Goal: Transaction & Acquisition: Purchase product/service

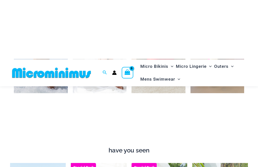
scroll to position [298, 0]
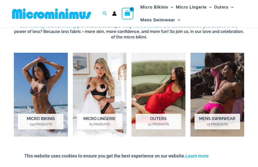
click at [166, 125] on mark "52 Products" at bounding box center [158, 124] width 46 height 5
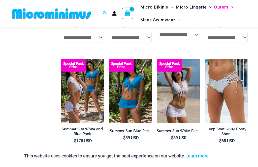
scroll to position [869, 0]
click at [109, 59] on img at bounding box center [109, 59] width 0 height 0
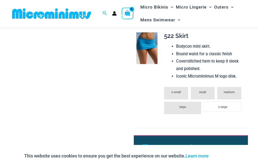
scroll to position [309, 0]
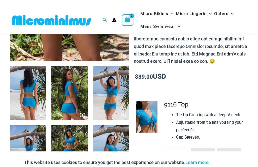
scroll to position [159, 0]
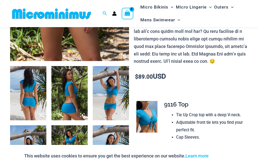
click at [28, 94] on img at bounding box center [28, 93] width 36 height 54
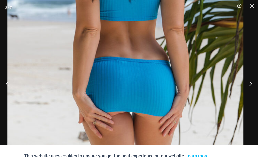
click at [251, 96] on button "Next" at bounding box center [248, 83] width 19 height 25
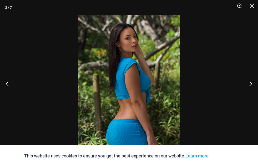
click at [249, 94] on button "Next" at bounding box center [248, 83] width 19 height 25
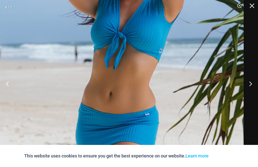
click at [252, 93] on button "Next" at bounding box center [248, 83] width 19 height 25
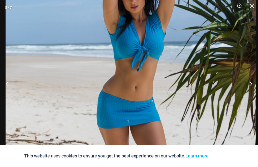
click at [251, 94] on button "Next" at bounding box center [248, 83] width 19 height 25
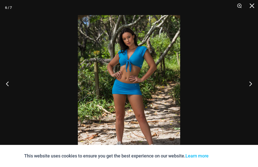
click at [251, 93] on button "Next" at bounding box center [248, 83] width 19 height 25
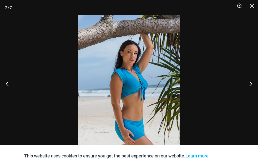
click at [250, 94] on button "Next" at bounding box center [248, 83] width 19 height 25
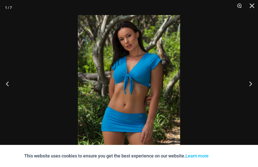
click at [252, 94] on button "Next" at bounding box center [248, 83] width 19 height 25
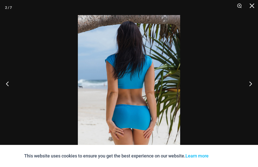
click at [250, 93] on button "Next" at bounding box center [248, 83] width 19 height 25
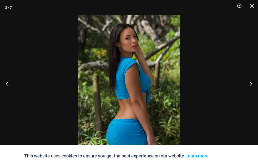
click at [252, 93] on button "Next" at bounding box center [248, 83] width 19 height 25
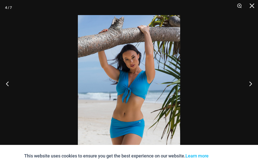
click at [256, 9] on button "Close" at bounding box center [250, 7] width 13 height 15
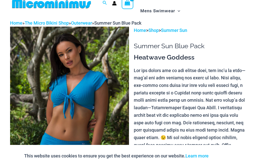
scroll to position [0, 0]
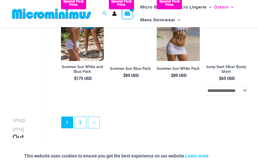
scroll to position [931, 0]
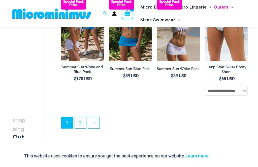
click at [81, 125] on link "2" at bounding box center [80, 122] width 11 height 11
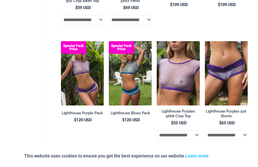
scroll to position [660, 0]
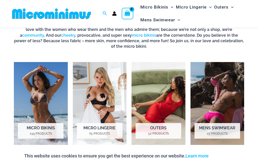
scroll to position [288, 0]
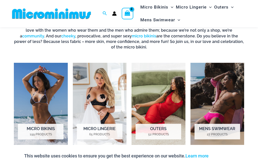
click at [95, 129] on h2 "Micro Lingerie 65 Products" at bounding box center [100, 132] width 46 height 16
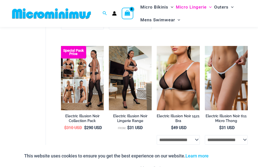
scroll to position [639, 0]
click at [156, 46] on img at bounding box center [156, 46] width 0 height 0
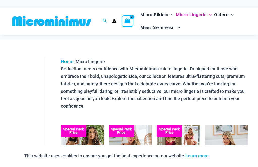
scroll to position [655, 0]
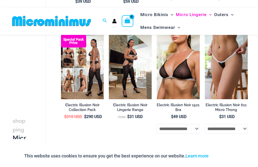
click at [205, 35] on img at bounding box center [205, 35] width 0 height 0
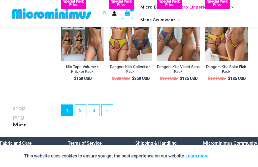
scroll to position [919, 0]
click at [81, 116] on link "2" at bounding box center [80, 110] width 11 height 11
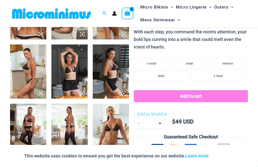
scroll to position [238, 0]
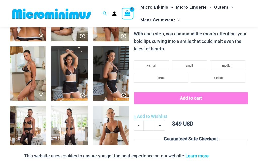
click at [32, 33] on img at bounding box center [28, 14] width 36 height 54
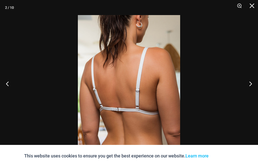
click at [251, 94] on button "Next" at bounding box center [248, 83] width 19 height 25
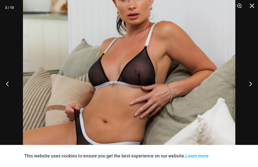
click at [249, 96] on button "Next" at bounding box center [248, 83] width 19 height 25
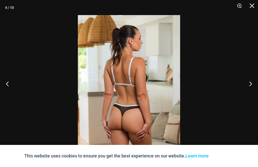
click at [250, 95] on button "Next" at bounding box center [248, 83] width 19 height 25
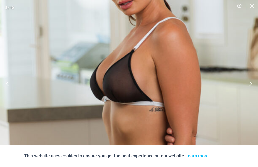
click at [249, 96] on button "Next" at bounding box center [248, 83] width 19 height 25
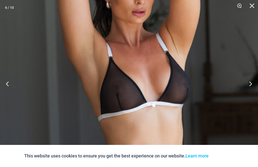
click at [250, 96] on button "Next" at bounding box center [248, 83] width 19 height 25
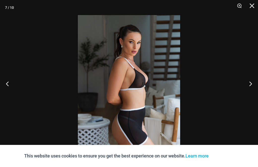
click at [249, 96] on button "Next" at bounding box center [248, 83] width 19 height 25
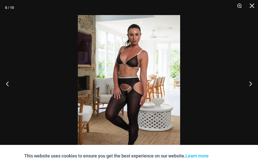
click at [249, 95] on button "Next" at bounding box center [248, 83] width 19 height 25
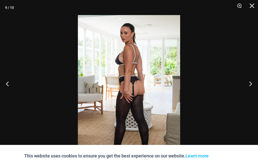
click at [250, 95] on button "Next" at bounding box center [248, 83] width 19 height 25
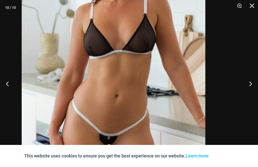
click at [156, 130] on img at bounding box center [113, 53] width 183 height 275
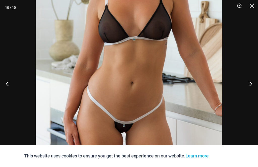
click at [249, 94] on button "Next" at bounding box center [248, 83] width 19 height 25
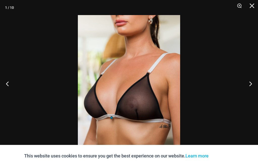
click at [253, 93] on button "Next" at bounding box center [248, 83] width 19 height 25
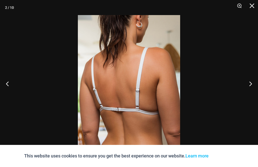
click at [252, 96] on button "Next" at bounding box center [248, 83] width 19 height 25
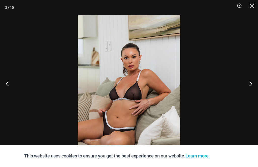
click at [256, 7] on button "Close" at bounding box center [250, 7] width 13 height 15
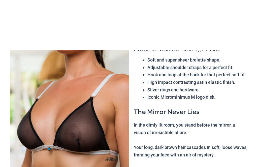
scroll to position [0, 0]
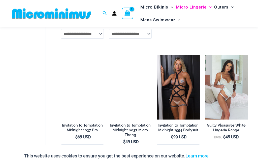
scroll to position [358, 0]
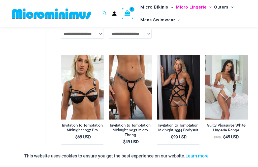
click at [61, 55] on img at bounding box center [61, 55] width 0 height 0
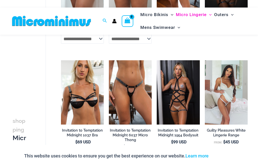
scroll to position [374, 0]
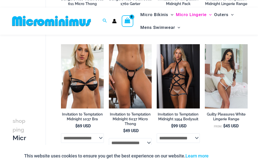
click at [109, 44] on img at bounding box center [109, 44] width 0 height 0
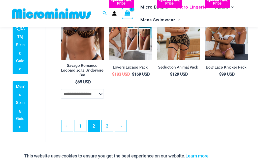
scroll to position [885, 0]
click at [108, 131] on link "3" at bounding box center [106, 126] width 11 height 11
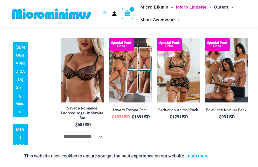
scroll to position [840, 0]
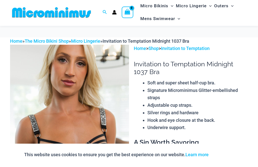
scroll to position [4, 0]
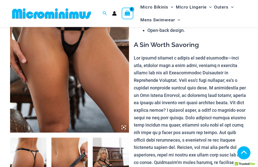
scroll to position [186, 0]
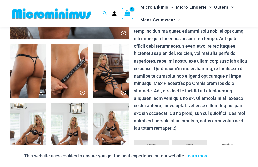
click at [31, 80] on img at bounding box center [28, 71] width 36 height 54
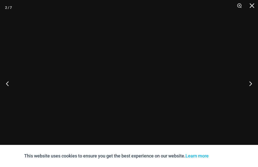
scroll to position [181, 0]
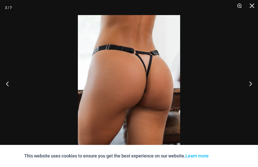
click at [252, 94] on button "Next" at bounding box center [248, 83] width 19 height 25
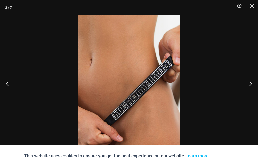
click at [252, 93] on button "Next" at bounding box center [248, 83] width 19 height 25
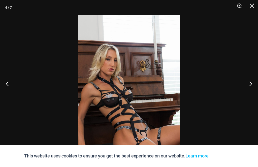
click at [251, 94] on button "Next" at bounding box center [248, 83] width 19 height 25
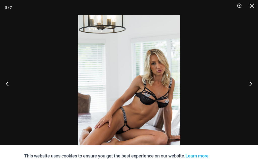
click at [249, 95] on button "Next" at bounding box center [248, 83] width 19 height 25
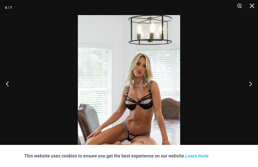
click at [251, 96] on button "Next" at bounding box center [248, 83] width 19 height 25
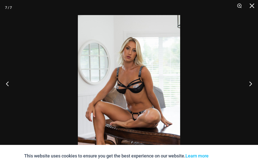
click at [251, 95] on button "Next" at bounding box center [248, 83] width 19 height 25
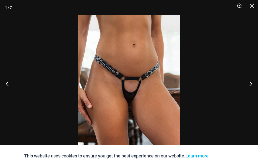
click at [250, 95] on button "Next" at bounding box center [248, 83] width 19 height 25
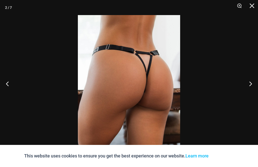
click at [254, 6] on button "Close" at bounding box center [250, 7] width 13 height 15
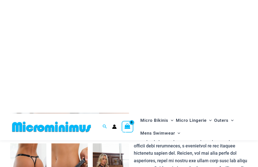
scroll to position [0, 0]
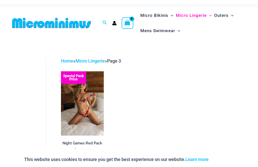
scroll to position [1, 0]
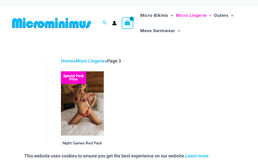
click at [61, 71] on img at bounding box center [61, 71] width 0 height 0
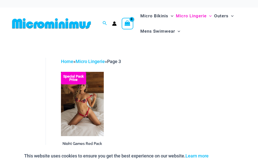
scroll to position [17, 0]
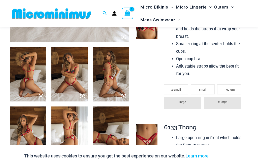
scroll to position [178, 0]
click at [30, 84] on img at bounding box center [28, 75] width 36 height 54
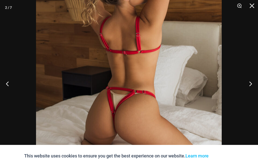
click at [251, 87] on button "Next" at bounding box center [248, 83] width 19 height 25
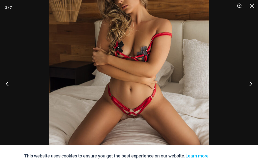
click at [250, 85] on button "Next" at bounding box center [248, 83] width 19 height 25
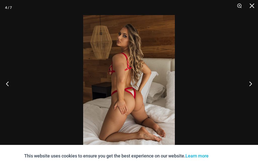
click at [248, 87] on button "Next" at bounding box center [248, 83] width 19 height 25
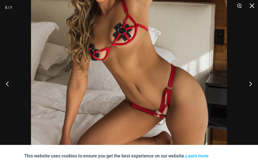
click at [251, 87] on button "Next" at bounding box center [248, 83] width 19 height 25
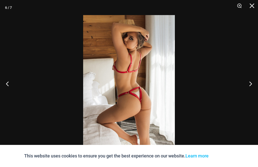
click at [252, 87] on button "Next" at bounding box center [248, 83] width 19 height 25
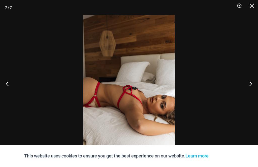
click at [252, 88] on button "Next" at bounding box center [248, 83] width 19 height 25
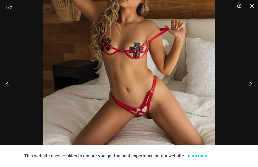
click at [251, 86] on button "Next" at bounding box center [248, 83] width 19 height 25
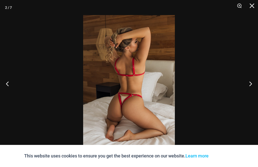
click at [255, 88] on button "Next" at bounding box center [248, 83] width 19 height 25
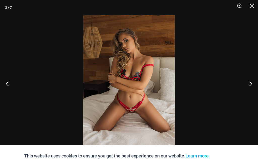
click at [253, 8] on button "Close" at bounding box center [250, 7] width 13 height 15
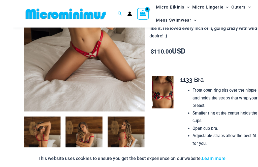
scroll to position [108, 0]
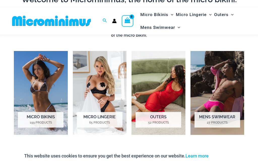
scroll to position [299, 0]
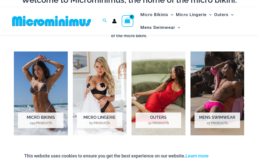
click at [50, 120] on h2 "Micro Bikinis 199 Products" at bounding box center [41, 121] width 46 height 16
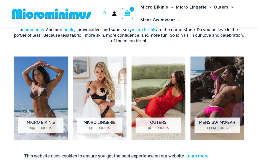
scroll to position [315, 0]
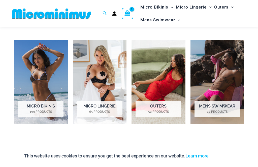
click at [225, 106] on h2 "Mens Swimwear 27 Products" at bounding box center [217, 109] width 46 height 16
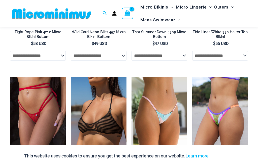
scroll to position [1268, 0]
click at [71, 77] on img at bounding box center [71, 77] width 0 height 0
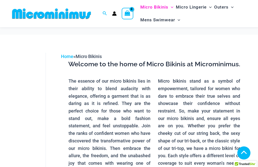
scroll to position [161, 0]
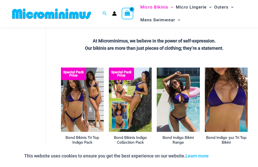
click at [156, 68] on img at bounding box center [156, 68] width 0 height 0
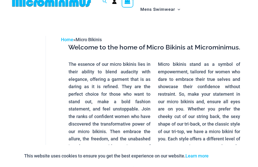
scroll to position [0, 0]
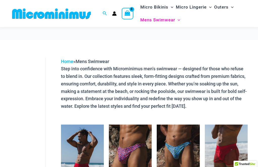
scroll to position [158, 0]
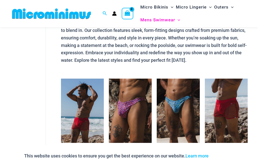
scroll to position [0, 0]
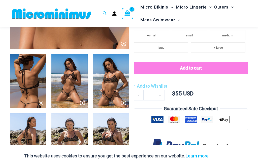
scroll to position [172, 0]
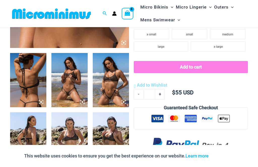
click at [28, 89] on img at bounding box center [28, 80] width 36 height 54
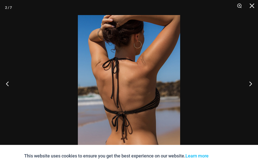
click at [253, 94] on button "Next" at bounding box center [248, 83] width 19 height 25
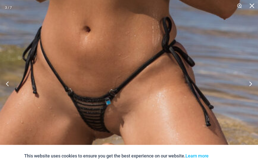
click at [249, 96] on button "Next" at bounding box center [248, 83] width 19 height 25
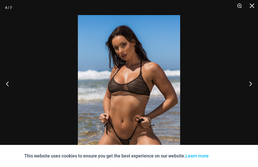
click at [250, 96] on button "Next" at bounding box center [248, 83] width 19 height 25
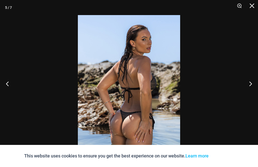
click at [252, 96] on button "Next" at bounding box center [248, 83] width 19 height 25
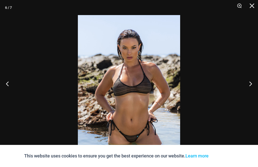
click at [251, 95] on button "Next" at bounding box center [248, 83] width 19 height 25
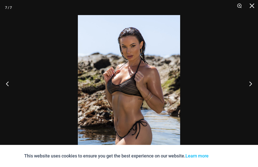
click at [251, 95] on button "Next" at bounding box center [248, 83] width 19 height 25
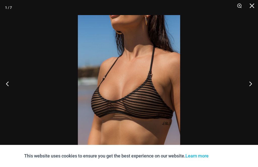
click at [252, 95] on button "Next" at bounding box center [248, 83] width 19 height 25
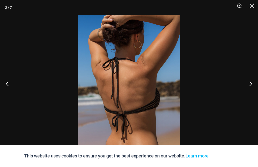
click at [252, 94] on button "Next" at bounding box center [248, 83] width 19 height 25
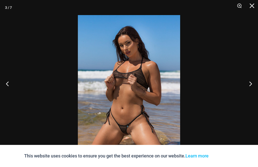
click at [256, 5] on button "Close" at bounding box center [250, 7] width 13 height 15
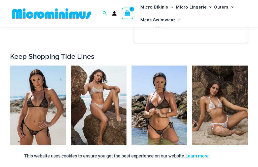
scroll to position [437, 0]
click at [131, 66] on img at bounding box center [131, 66] width 0 height 0
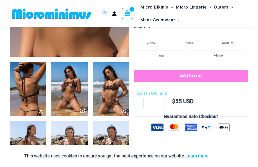
scroll to position [163, 0]
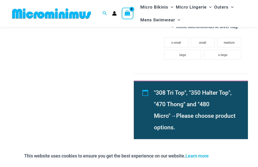
scroll to position [581, 0]
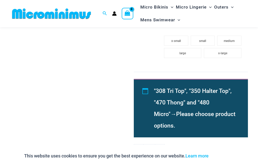
click at [236, 103] on div ""308 Tri Top", "350 Halter Top", "470 Thong" and "480 Micro" → Please choose pr…" at bounding box center [191, 108] width 114 height 59
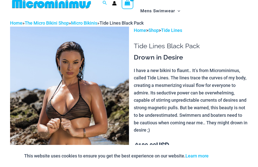
scroll to position [0, 0]
